Goal: Information Seeking & Learning: Learn about a topic

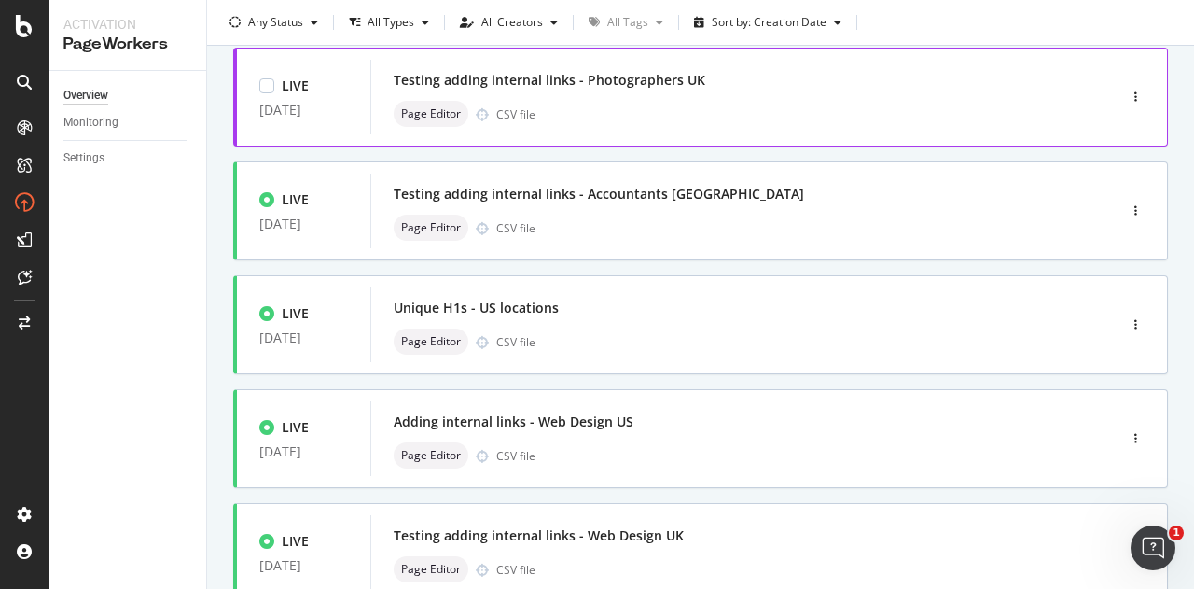
scroll to position [123, 0]
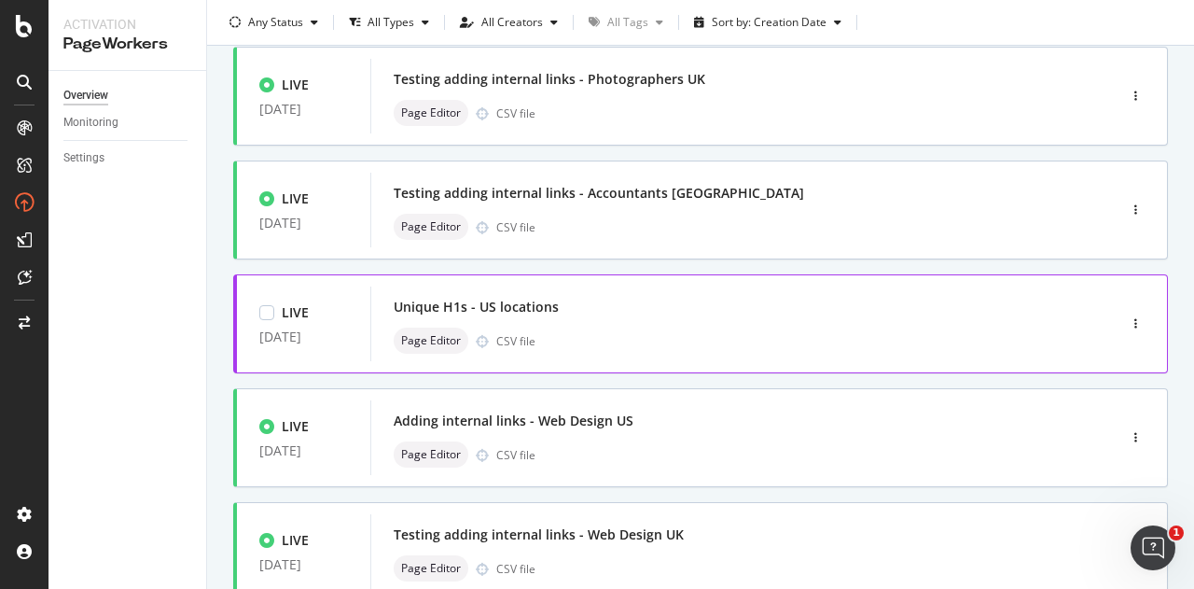
click at [662, 309] on div "Unique H1s - US locations" at bounding box center [716, 307] width 644 height 26
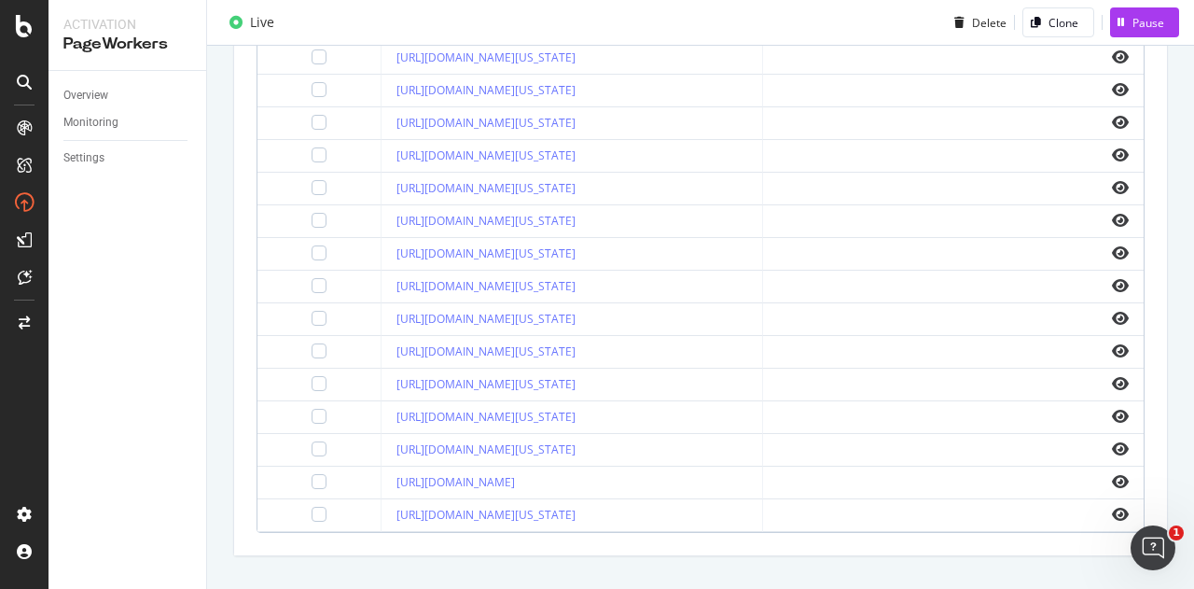
scroll to position [830, 0]
click at [576, 244] on link "[URL][DOMAIN_NAME][US_STATE]" at bounding box center [486, 252] width 179 height 16
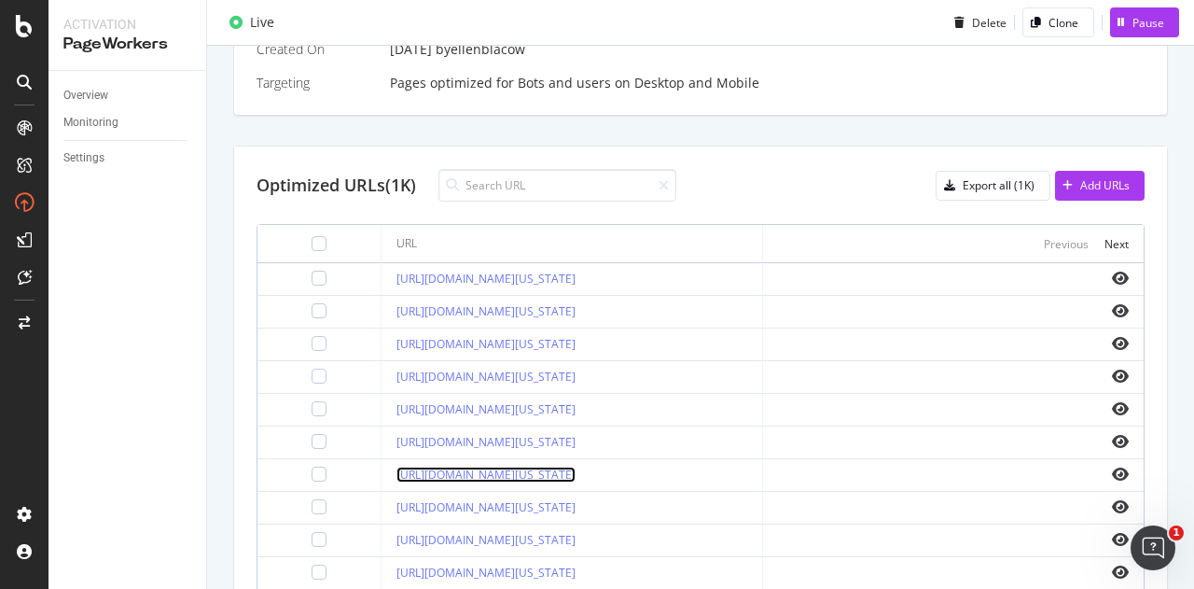
scroll to position [637, 0]
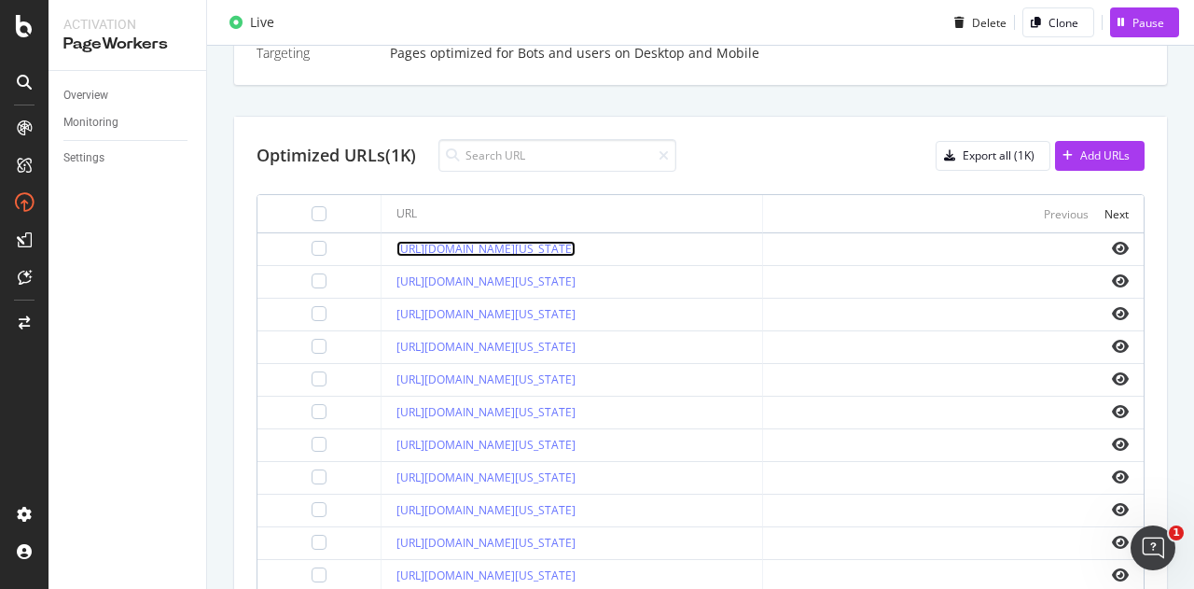
click at [576, 244] on link "[URL][DOMAIN_NAME][US_STATE]" at bounding box center [486, 249] width 179 height 16
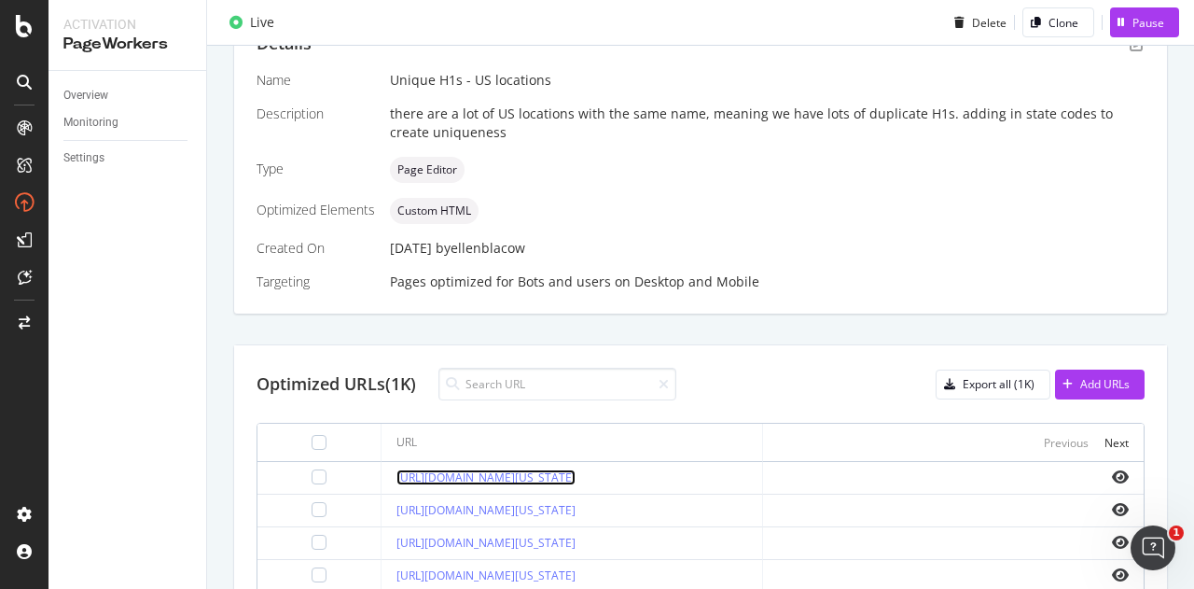
scroll to position [396, 0]
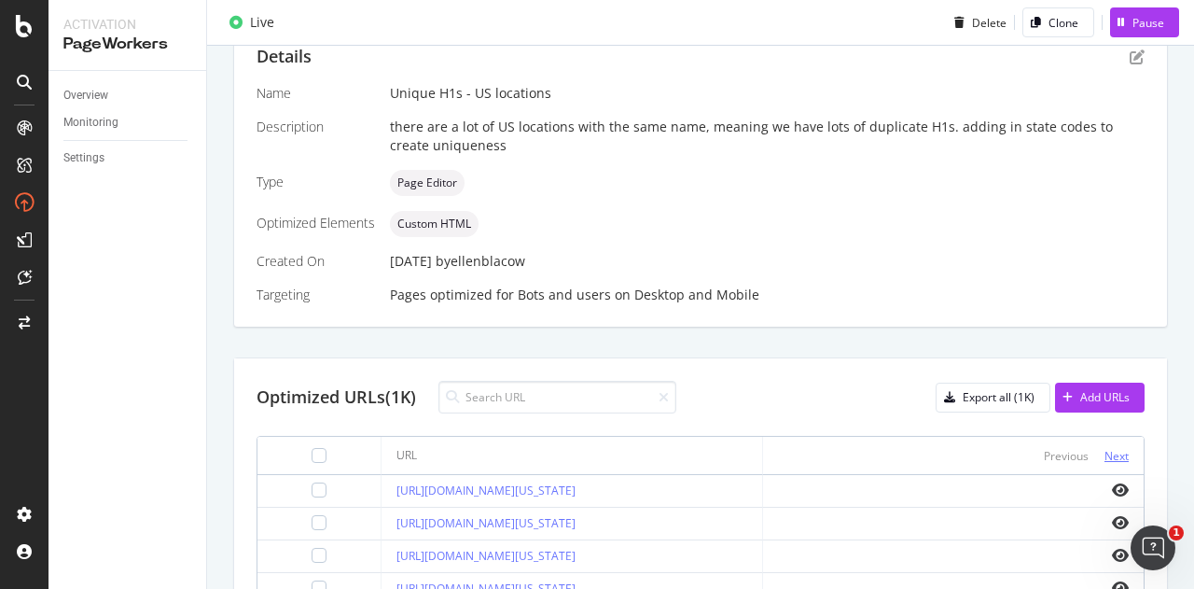
click at [1110, 451] on div "Next" at bounding box center [1117, 456] width 24 height 16
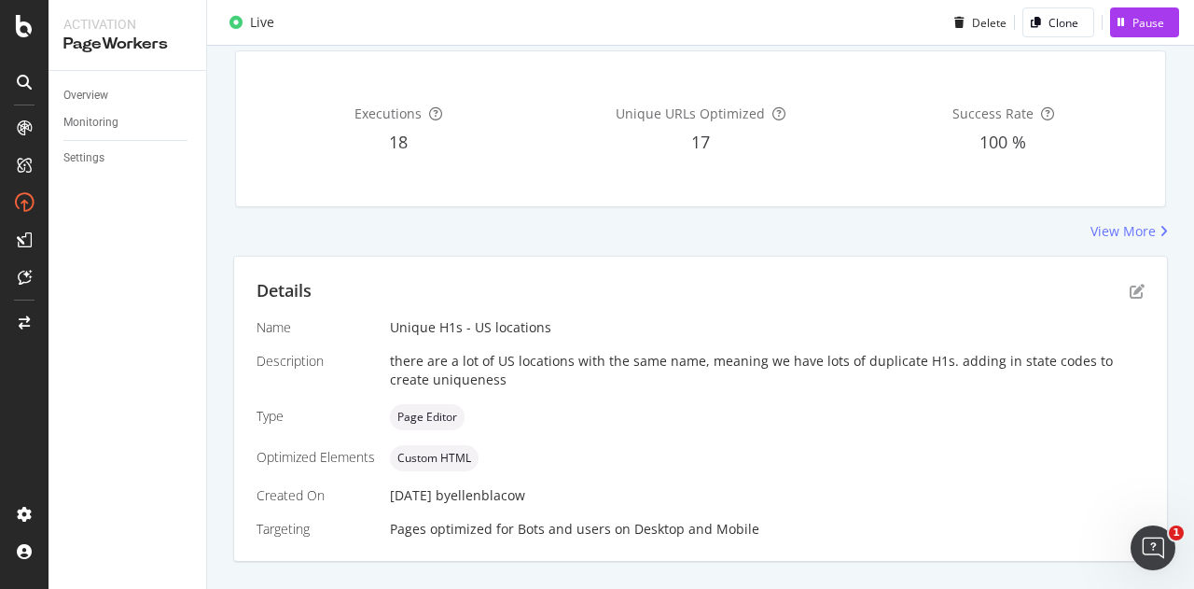
scroll to position [0, 0]
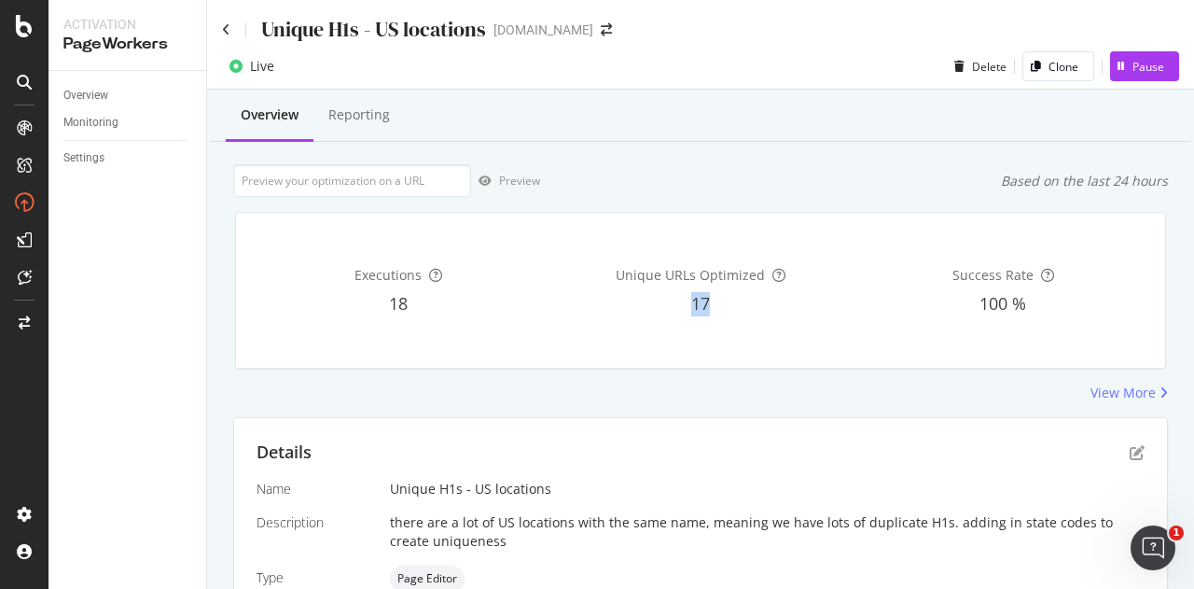
drag, startPoint x: 659, startPoint y: 307, endPoint x: 761, endPoint y: 301, distance: 102.8
click at [761, 301] on div "17" at bounding box center [700, 304] width 295 height 24
click at [225, 27] on icon at bounding box center [226, 29] width 8 height 13
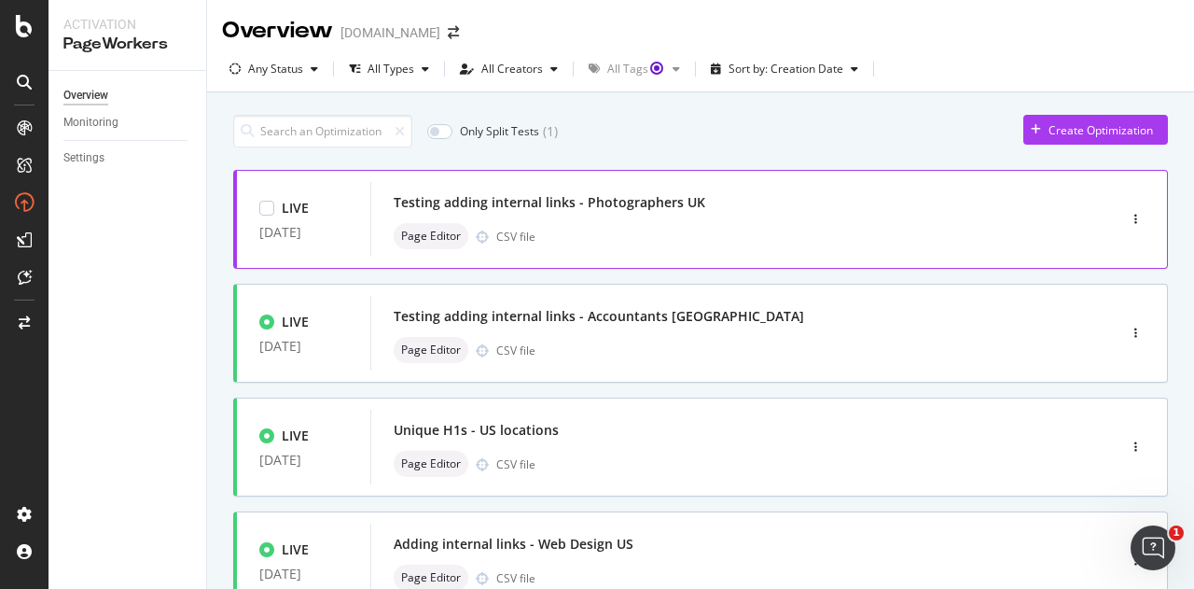
click at [758, 212] on div "Testing adding internal links - Photographers UK" at bounding box center [716, 202] width 644 height 26
